Goal: Task Accomplishment & Management: Use online tool/utility

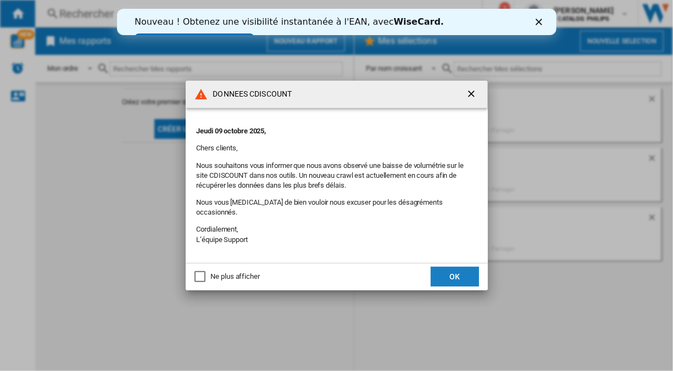
click at [459, 272] on button "OK" at bounding box center [455, 277] width 48 height 20
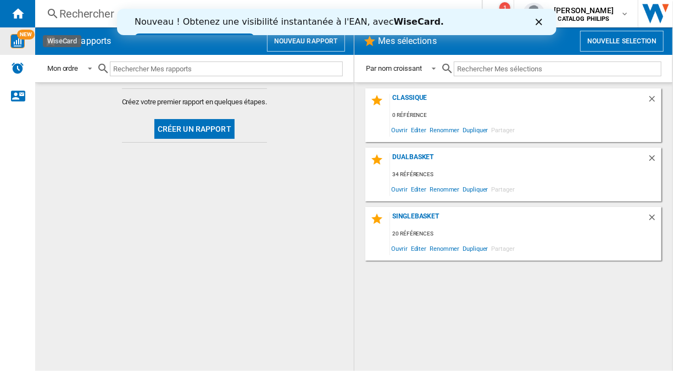
click at [15, 46] on img "WiseCard" at bounding box center [17, 41] width 14 height 14
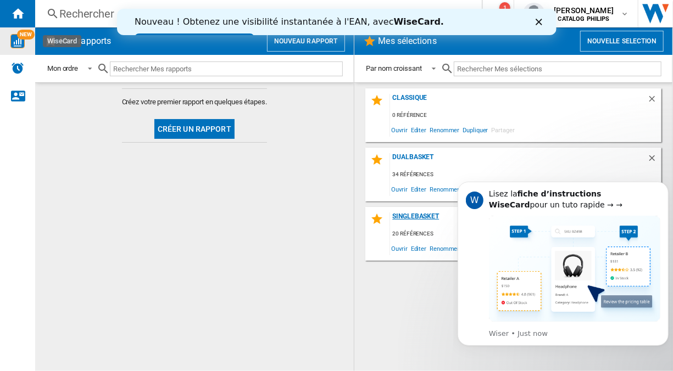
click at [409, 218] on div "SingleBasket" at bounding box center [519, 220] width 258 height 15
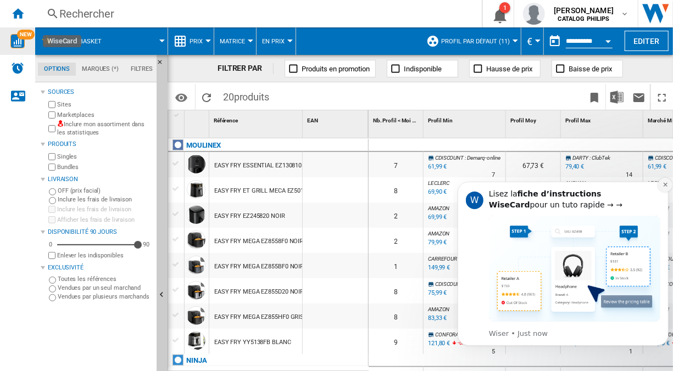
click at [665, 184] on icon "Dismiss notification" at bounding box center [665, 184] width 4 height 4
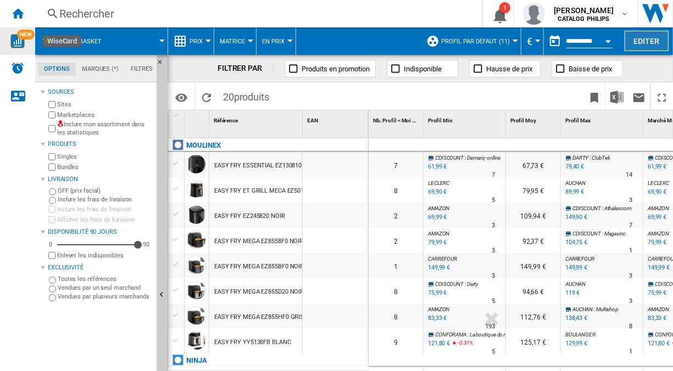
click at [636, 41] on button "Editer" at bounding box center [647, 41] width 44 height 20
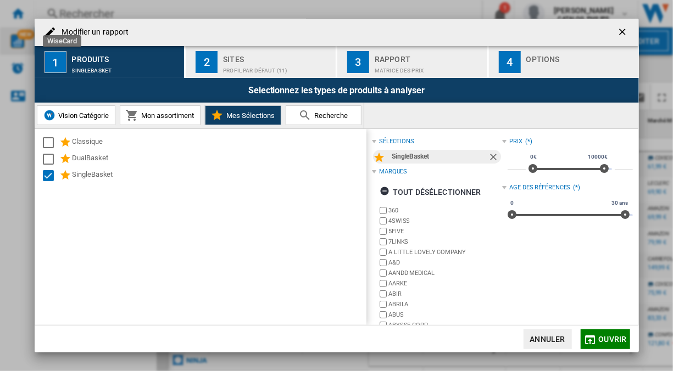
click at [387, 170] on div "Marques" at bounding box center [393, 172] width 28 height 9
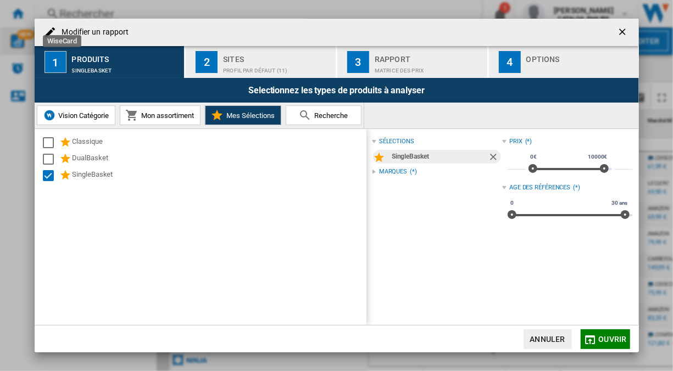
click at [382, 173] on div "Marques" at bounding box center [393, 172] width 28 height 9
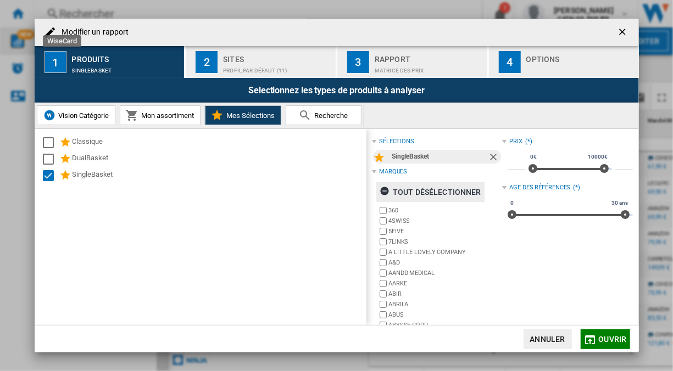
click at [398, 197] on div "tout désélectionner" at bounding box center [431, 192] width 102 height 20
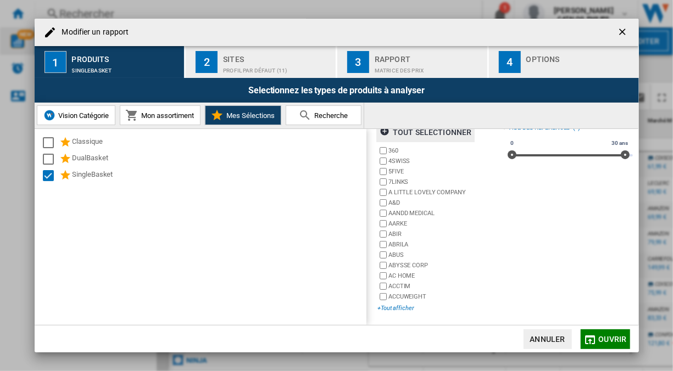
click at [396, 306] on div "+Tout afficher" at bounding box center [439, 308] width 125 height 8
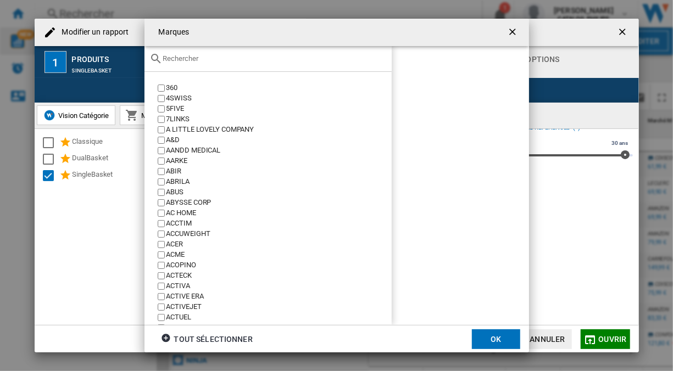
click at [217, 60] on input "text" at bounding box center [274, 58] width 223 height 8
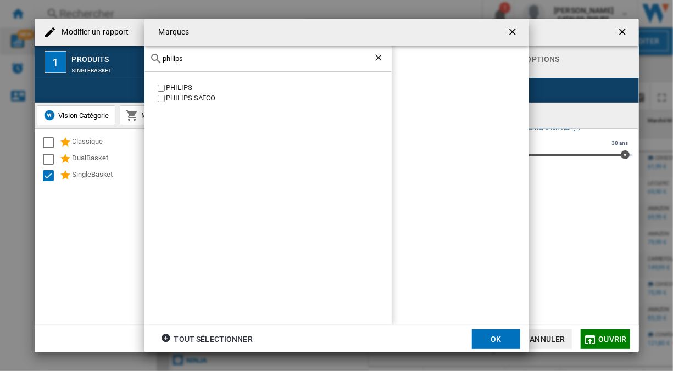
type input "philips"
click at [176, 92] on div "PHILIPS" at bounding box center [278, 88] width 225 height 10
click at [494, 335] on button "OK" at bounding box center [496, 340] width 48 height 20
click at [604, 341] on span "Ouvrir" at bounding box center [613, 339] width 28 height 9
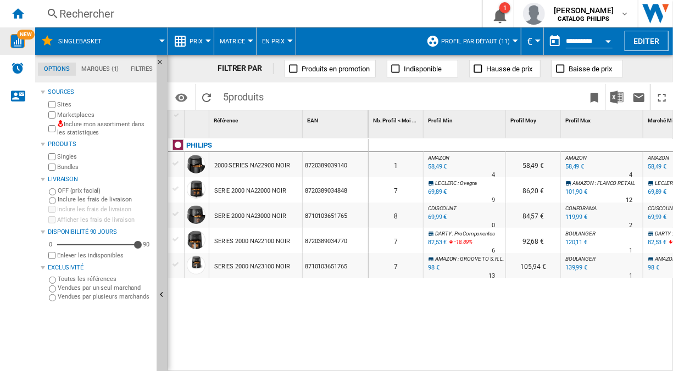
click at [248, 37] on button "Matrice" at bounding box center [235, 40] width 31 height 27
click at [191, 39] on md-backdrop at bounding box center [336, 185] width 673 height 371
click at [191, 39] on span "Prix" at bounding box center [196, 41] width 13 height 7
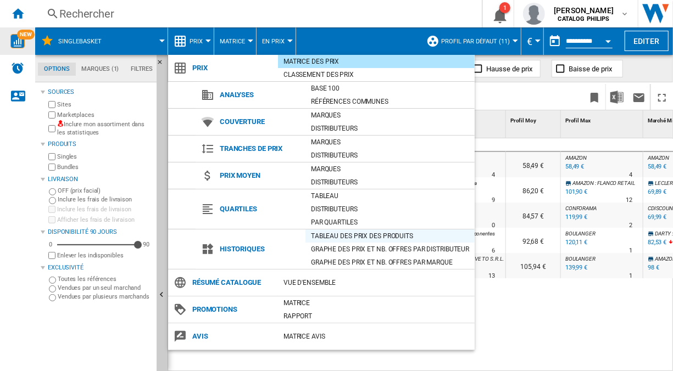
click at [347, 233] on div "Tableau des prix des produits" at bounding box center [390, 236] width 169 height 11
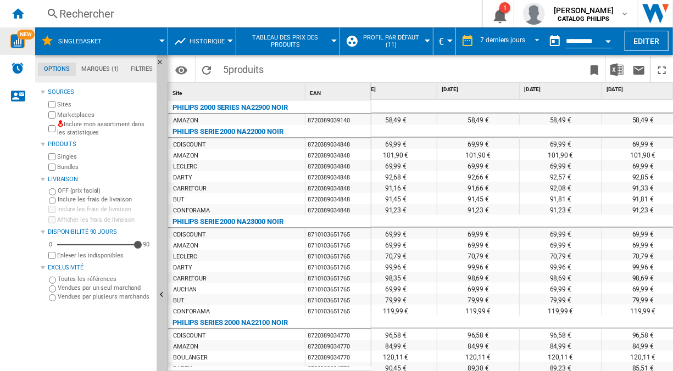
scroll to position [0, 121]
